Goal: Task Accomplishment & Management: Manage account settings

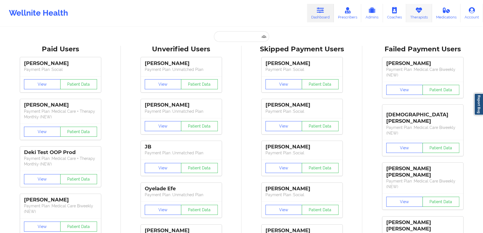
click at [419, 18] on link "Therapists" at bounding box center [419, 13] width 26 height 18
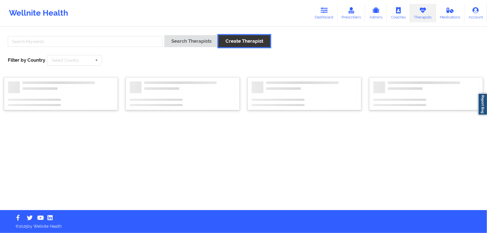
drag, startPoint x: 242, startPoint y: 37, endPoint x: 116, endPoint y: 37, distance: 125.8
click at [118, 37] on div "Search Therapists Create Therapist" at bounding box center [243, 43] width 475 height 16
click at [115, 37] on input "text" at bounding box center [85, 41] width 155 height 11
type input "[PERSON_NAME]"
click at [164, 35] on button "Search Therapists" at bounding box center [191, 41] width 54 height 12
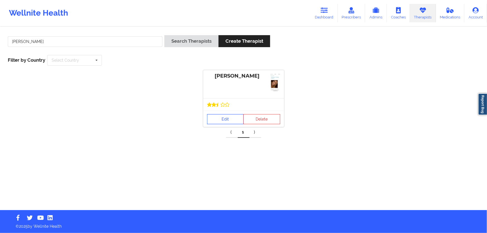
click at [231, 118] on link "Edit" at bounding box center [225, 119] width 37 height 10
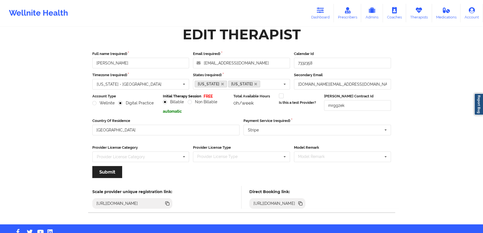
scroll to position [21, 0]
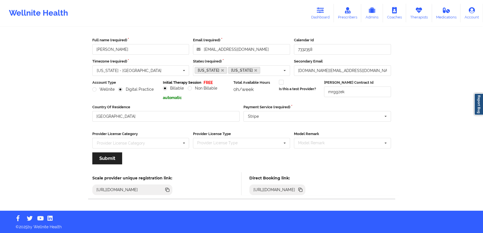
click at [304, 191] on icon at bounding box center [300, 190] width 6 height 6
click at [414, 14] on link "Therapists" at bounding box center [419, 13] width 26 height 18
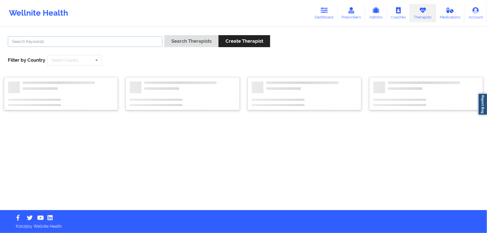
click at [138, 42] on input "text" at bounding box center [85, 41] width 155 height 11
type input "[PERSON_NAME]"
click at [164, 35] on button "Search Therapists" at bounding box center [191, 41] width 54 height 12
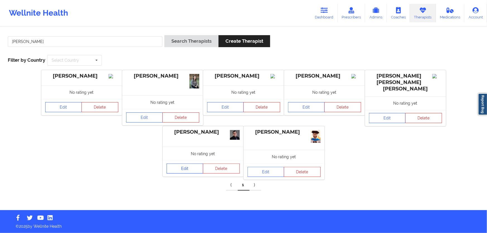
click at [187, 168] on link "Edit" at bounding box center [185, 168] width 37 height 10
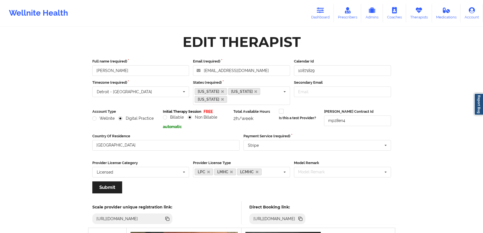
click at [304, 217] on icon at bounding box center [300, 219] width 6 height 6
copy div
click at [320, 13] on icon at bounding box center [320, 10] width 7 height 6
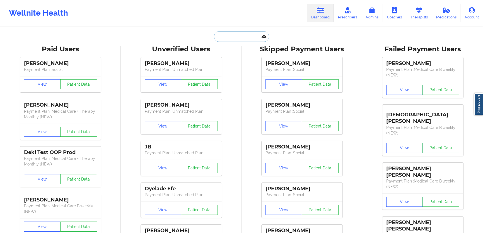
click at [251, 38] on input "text" at bounding box center [241, 36] width 55 height 11
paste input "[EMAIL_ADDRESS][DOMAIN_NAME]"
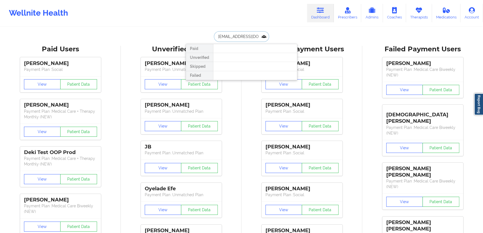
scroll to position [0, 14]
type input "[EMAIL_ADDRESS][DOMAIN_NAME]"
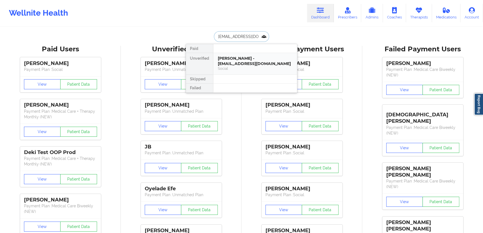
click at [266, 64] on div "[PERSON_NAME] - [EMAIL_ADDRESS][DOMAIN_NAME]" at bounding box center [255, 61] width 75 height 10
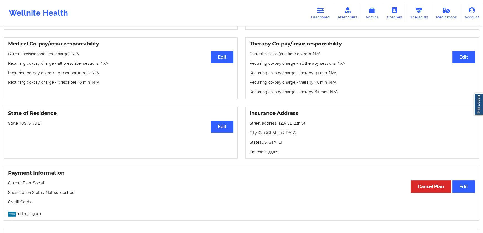
scroll to position [162, 0]
